Goal: Navigation & Orientation: Find specific page/section

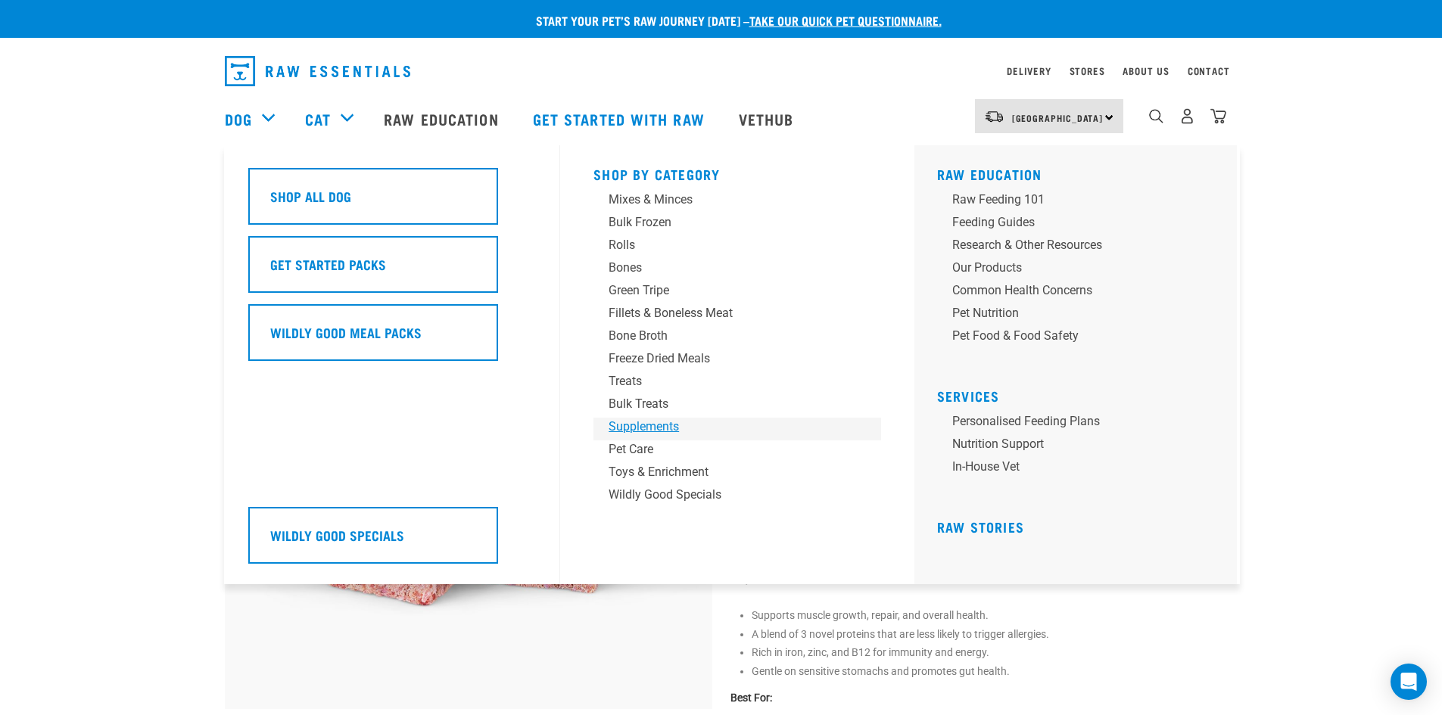
click at [621, 428] on div "Supplements" at bounding box center [727, 427] width 236 height 18
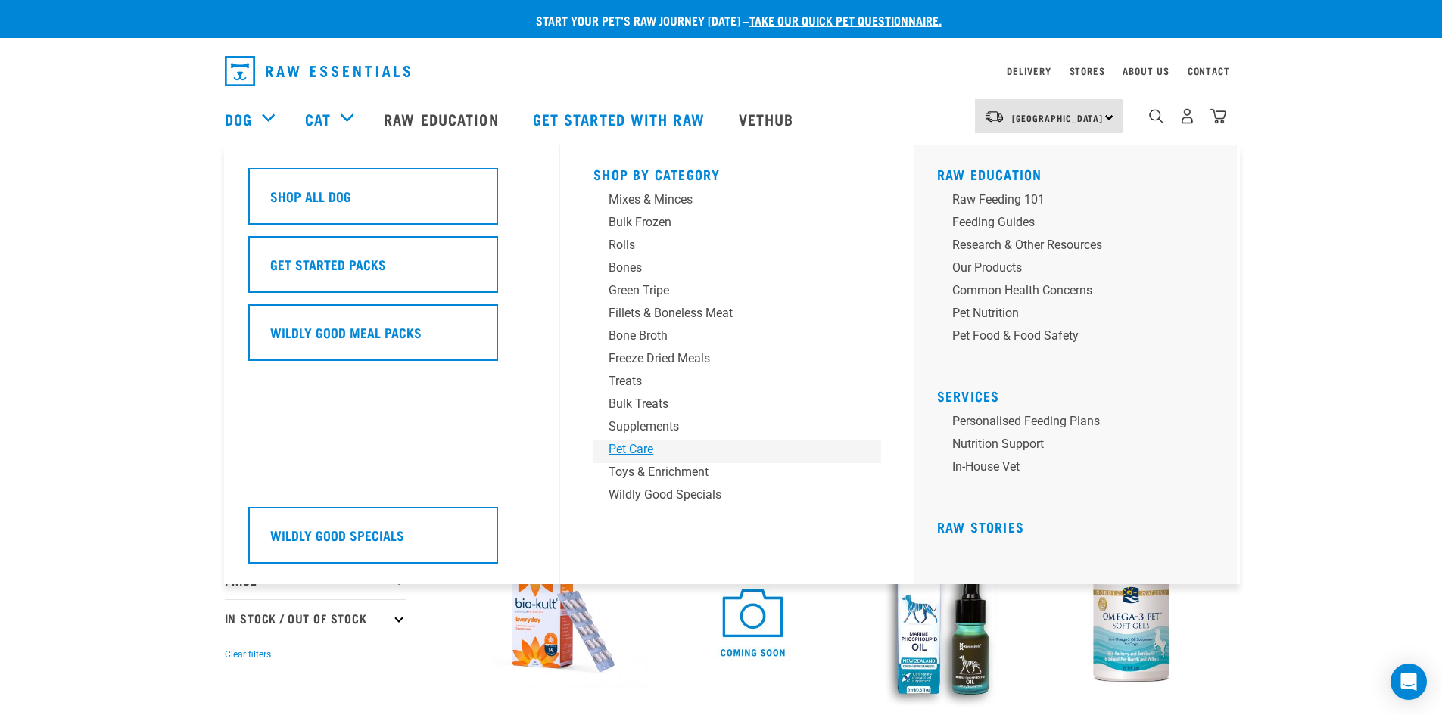
click at [642, 444] on div "Pet Care" at bounding box center [727, 450] width 236 height 18
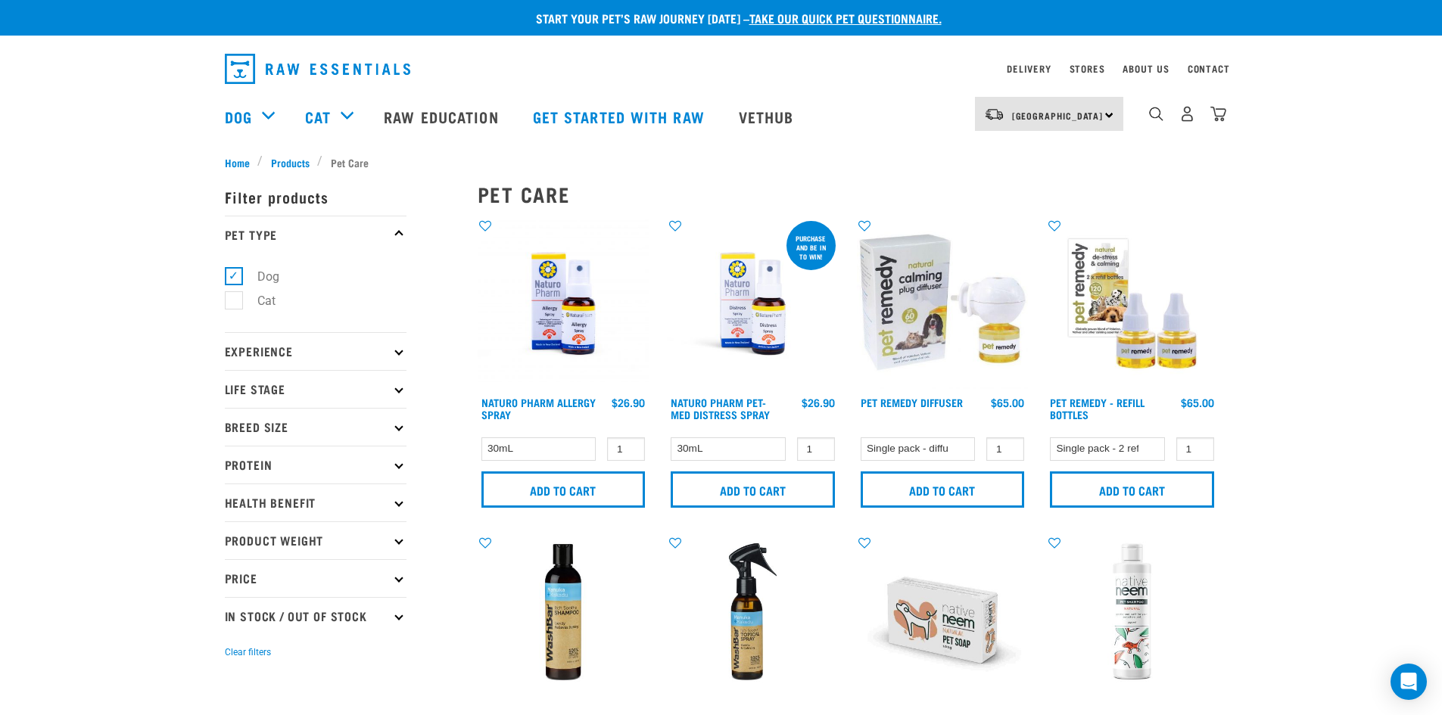
scroll to position [2, 0]
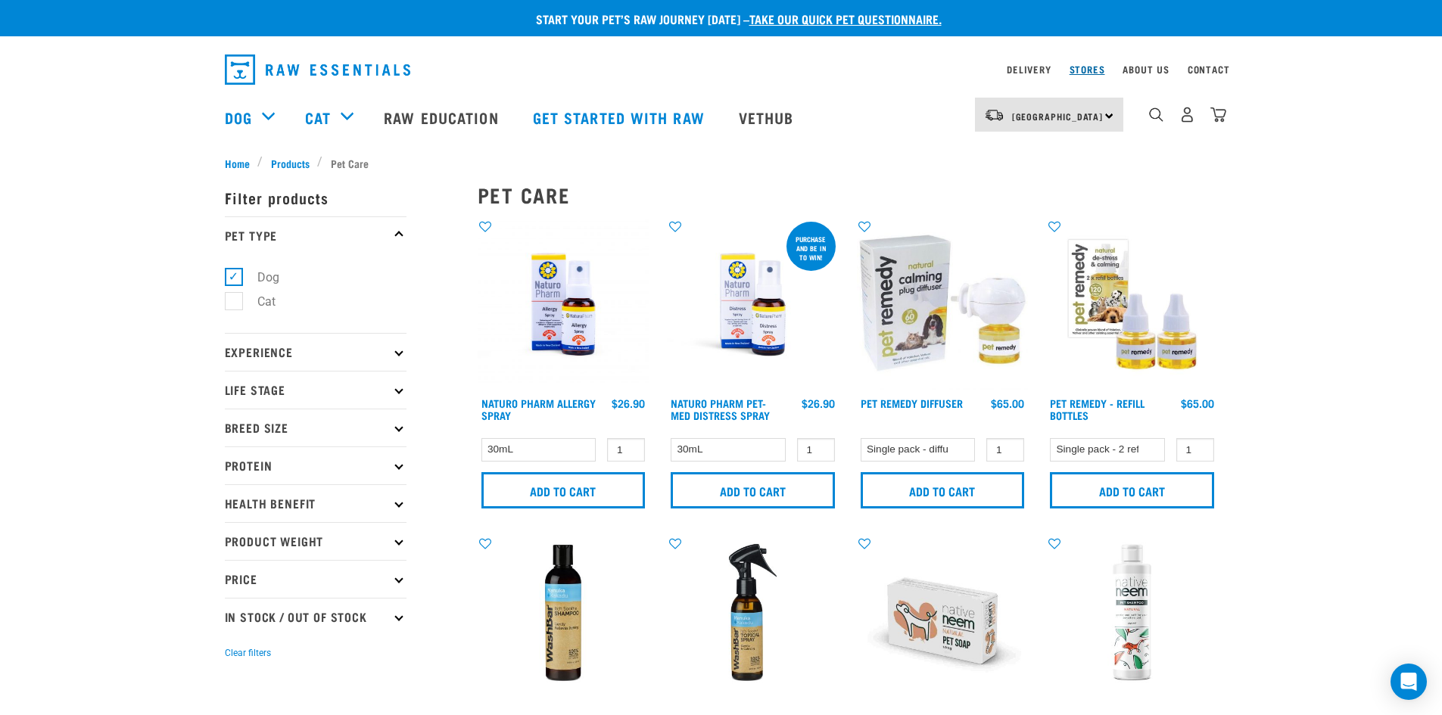
click at [1084, 69] on link "Stores" at bounding box center [1087, 69] width 36 height 5
